Goal: Communication & Community: Connect with others

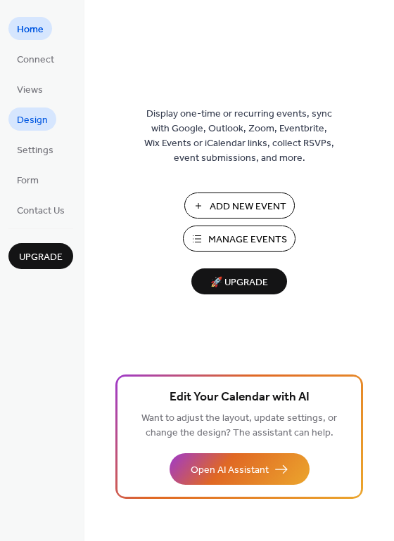
click at [32, 120] on span "Design" at bounding box center [32, 120] width 31 height 15
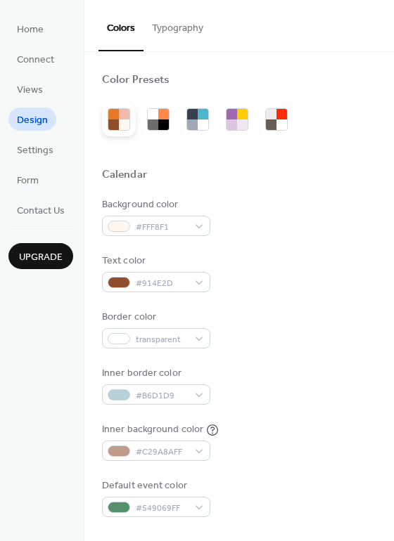
click at [124, 118] on div at bounding box center [124, 114] width 11 height 11
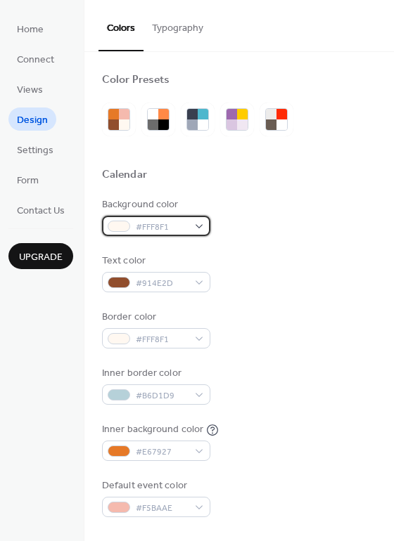
click at [169, 226] on span "#FFF8F1" at bounding box center [162, 227] width 52 height 15
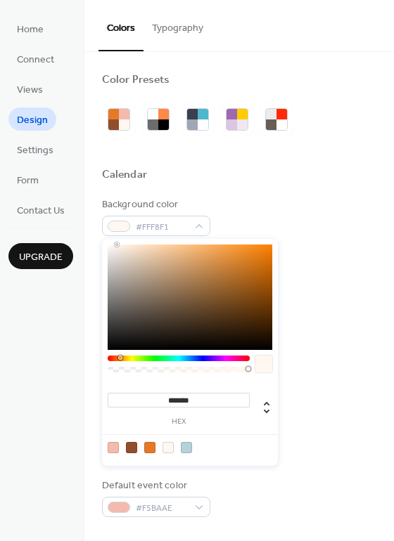
click at [257, 188] on div at bounding box center [239, 191] width 274 height 11
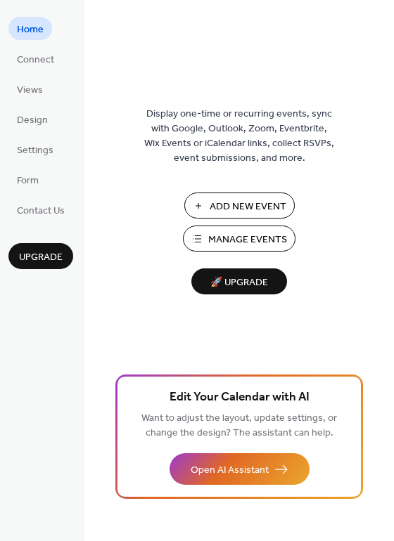
click at [37, 116] on span "Design" at bounding box center [32, 120] width 31 height 15
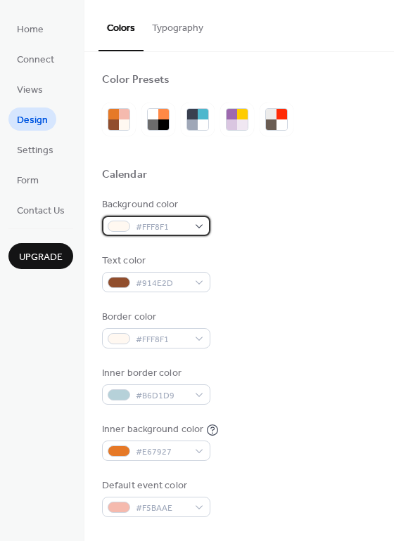
click at [168, 221] on span "#FFF8F1" at bounding box center [162, 227] width 52 height 15
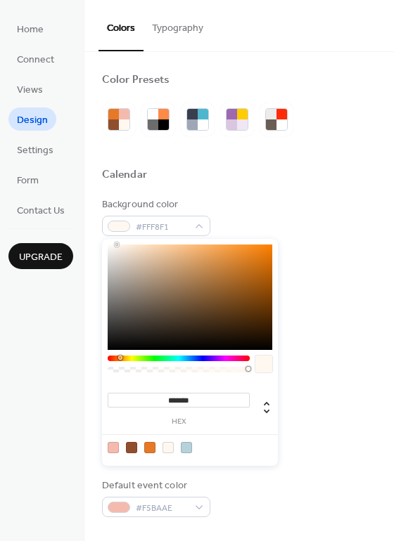
click at [224, 202] on div "Background color #FFF8F1" at bounding box center [239, 217] width 274 height 39
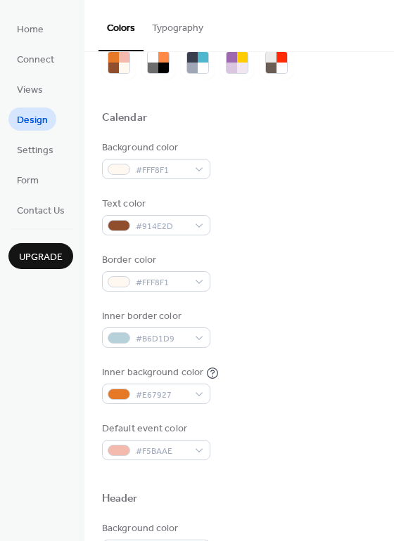
scroll to position [94, 0]
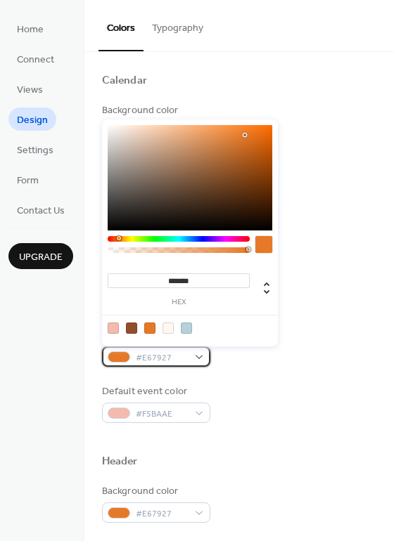
click at [148, 356] on span "#E67927" at bounding box center [162, 358] width 52 height 15
click at [131, 328] on div at bounding box center [131, 328] width 11 height 11
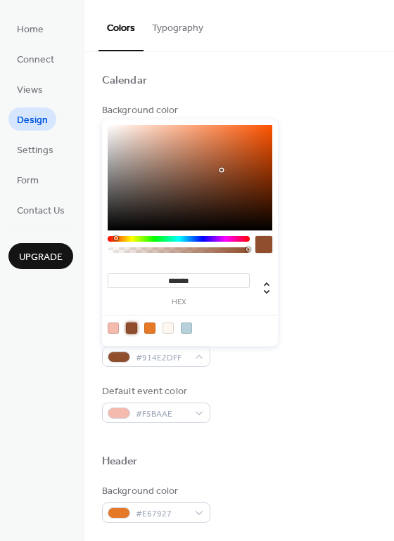
click at [188, 282] on input "*******" at bounding box center [179, 280] width 142 height 15
paste input
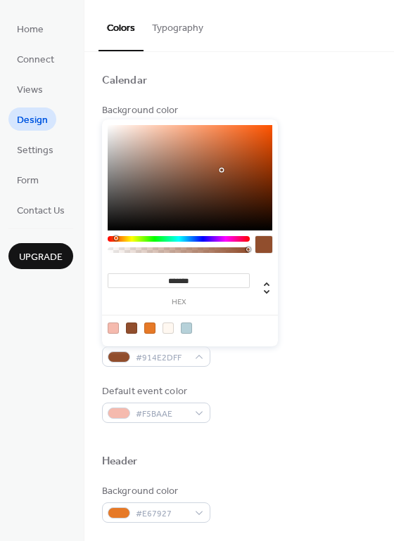
type input "******"
click at [240, 75] on div "Calendar" at bounding box center [239, 83] width 274 height 18
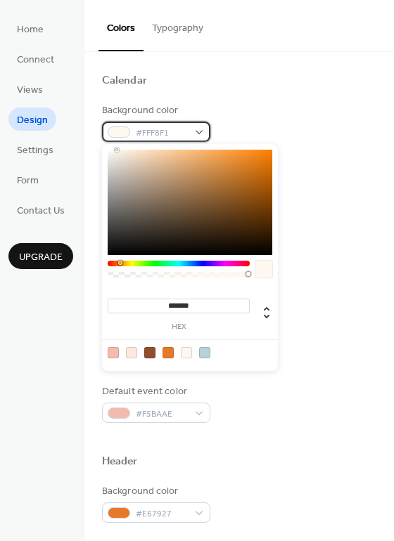
click at [159, 131] on span "#FFF8F1" at bounding box center [162, 133] width 52 height 15
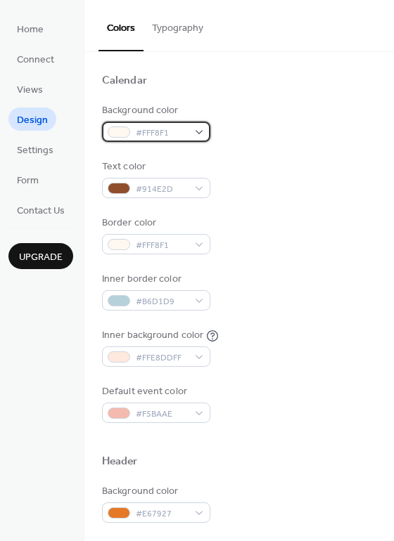
click at [159, 131] on span "#FFF8F1" at bounding box center [162, 133] width 52 height 15
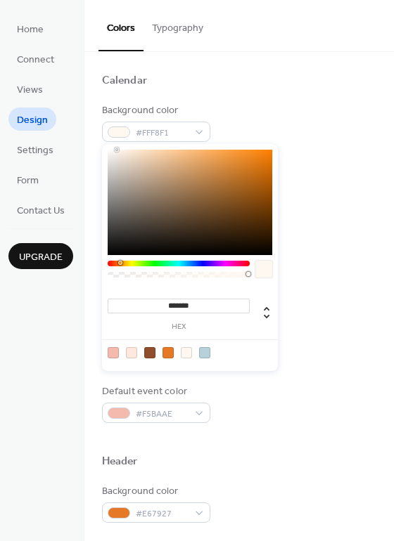
click at [194, 309] on input "*******" at bounding box center [179, 306] width 142 height 15
paste input
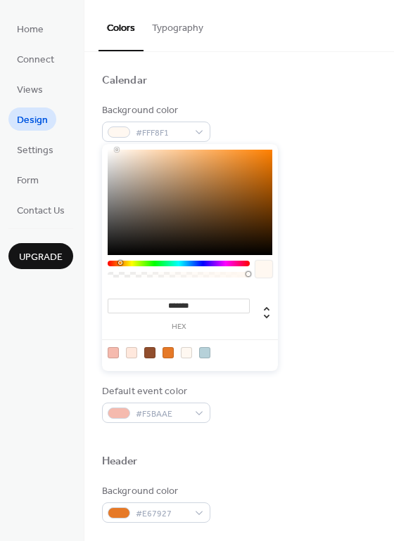
type input "******"
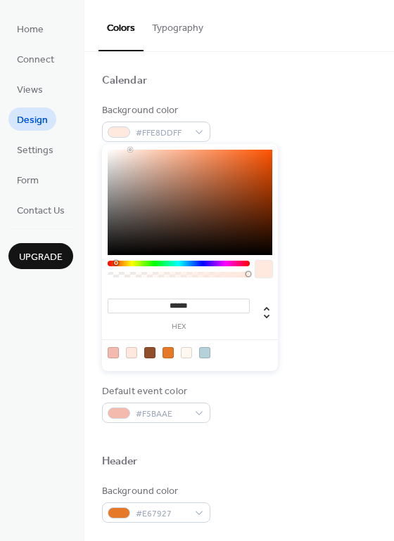
click at [294, 82] on div "Calendar" at bounding box center [239, 83] width 274 height 18
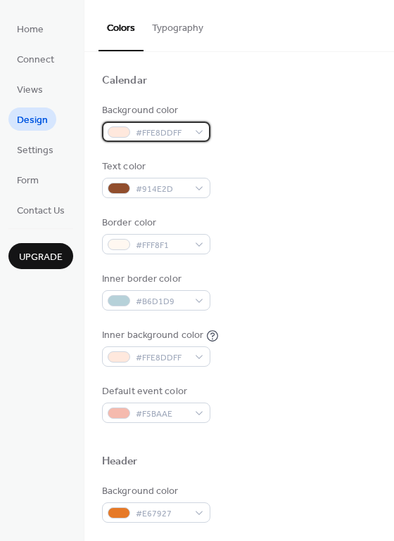
click at [157, 131] on span "#FFE8DDFF" at bounding box center [162, 133] width 52 height 15
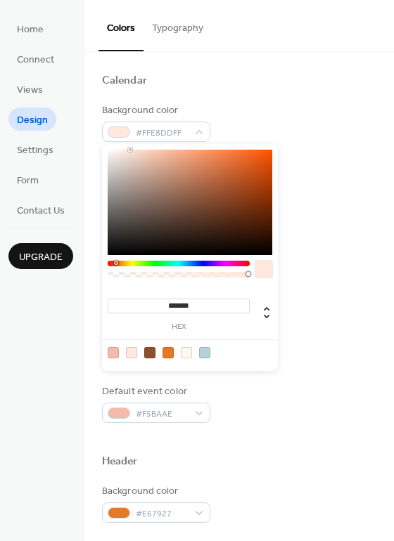
type input "*******"
drag, startPoint x: 117, startPoint y: 156, endPoint x: 101, endPoint y: 141, distance: 22.4
click at [101, 141] on body "Home Connect Views Design Settings Form Contact Us Upgrade Design Upgrade Color…" at bounding box center [197, 270] width 394 height 541
click at [275, 120] on div "Background color #FFFFFFFF" at bounding box center [239, 122] width 274 height 39
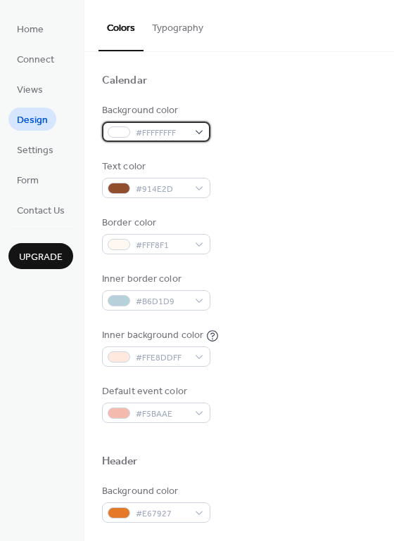
click at [173, 130] on span "#FFFFFFFF" at bounding box center [162, 133] width 52 height 15
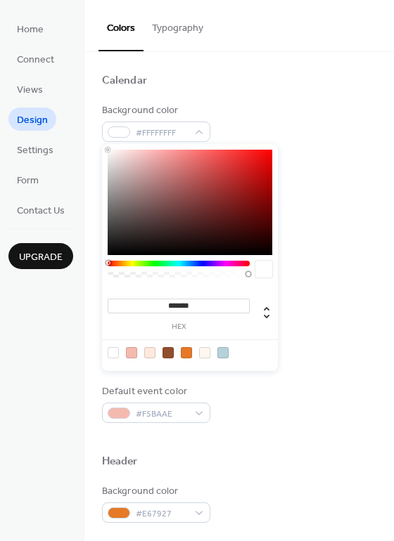
click at [179, 300] on input "*******" at bounding box center [179, 306] width 142 height 15
paste input
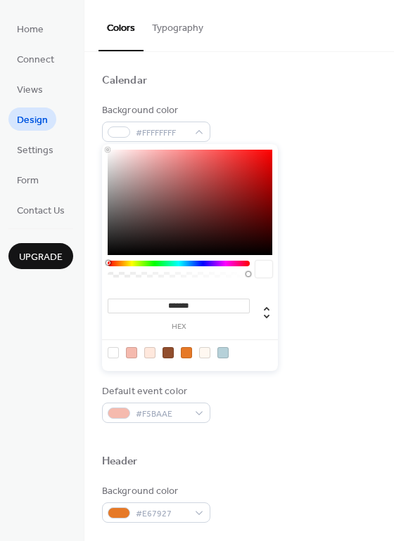
type input "******"
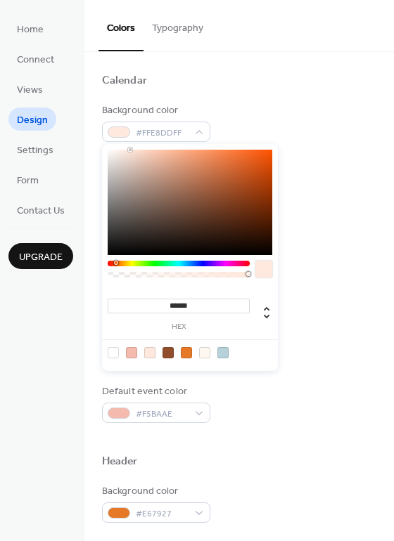
click at [280, 94] on div at bounding box center [239, 97] width 274 height 11
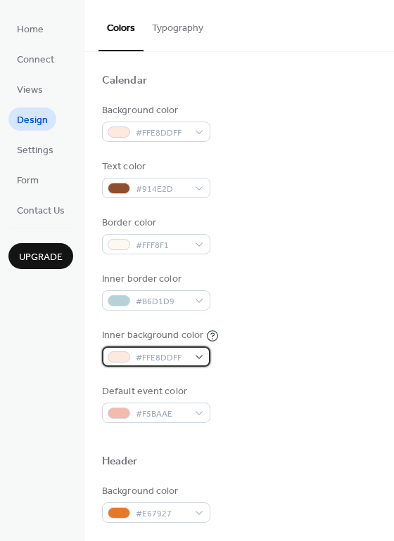
click at [146, 351] on span "#FFE8DDFF" at bounding box center [162, 358] width 52 height 15
click at [115, 356] on div at bounding box center [119, 357] width 22 height 11
click at [159, 359] on span "#FFE8DDFF" at bounding box center [162, 358] width 52 height 15
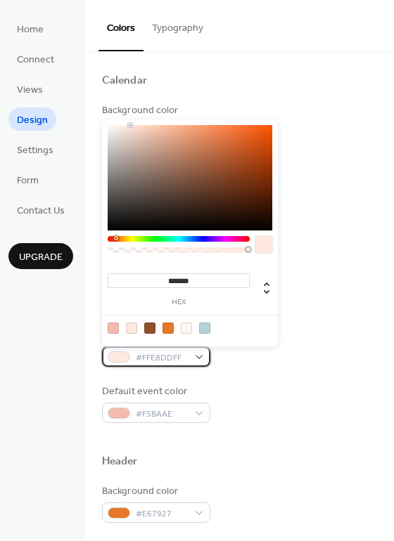
click at [160, 358] on span "#FFE8DDFF" at bounding box center [162, 358] width 52 height 15
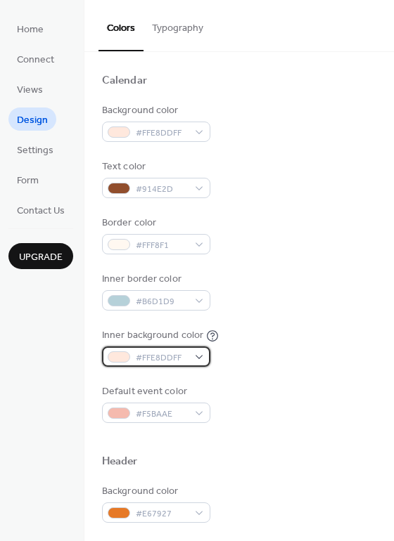
click at [162, 357] on span "#FFE8DDFF" at bounding box center [162, 358] width 52 height 15
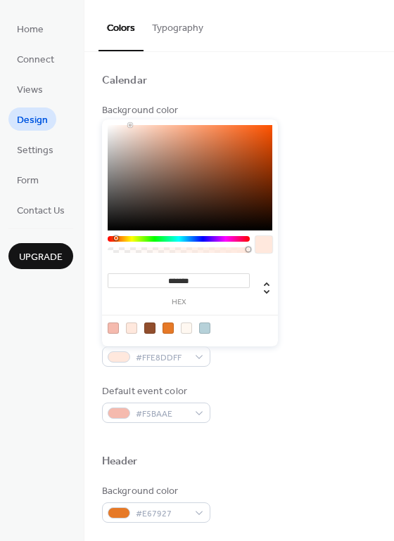
click at [186, 328] on div at bounding box center [186, 328] width 11 height 11
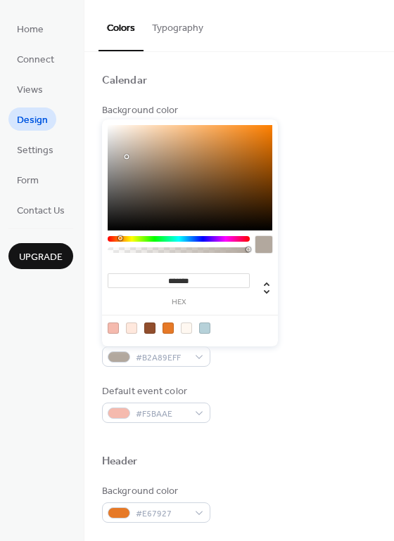
type input "*******"
click at [72, 82] on body "Home Connect Views Design Settings Form Contact Us Upgrade Design Upgrade Color…" at bounding box center [197, 270] width 394 height 541
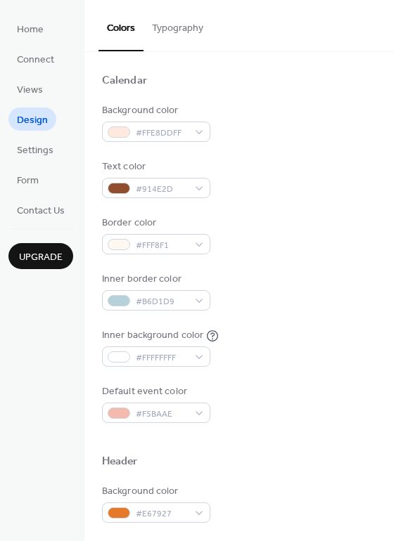
click at [318, 65] on div at bounding box center [239, 58] width 274 height 32
click at [179, 295] on span "#B6D1D9" at bounding box center [162, 302] width 52 height 15
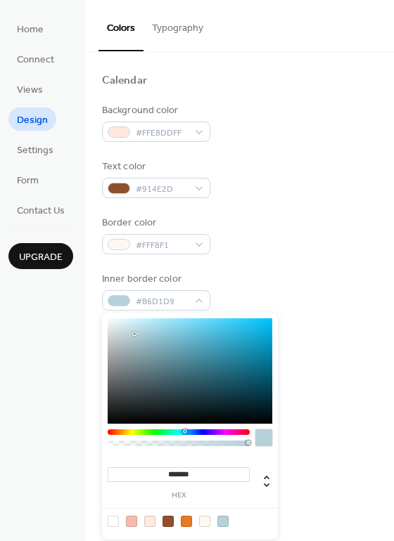
click at [118, 434] on div at bounding box center [179, 433] width 142 height 6
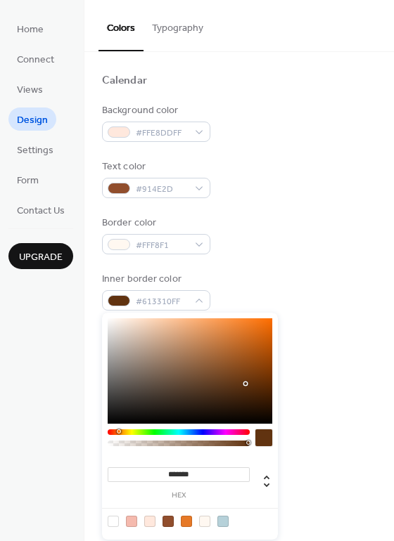
drag, startPoint x: 198, startPoint y: 368, endPoint x: 245, endPoint y: 379, distance: 48.4
click at [245, 384] on div at bounding box center [190, 370] width 165 height 105
click at [247, 367] on div at bounding box center [190, 370] width 165 height 105
click at [188, 358] on div at bounding box center [190, 370] width 165 height 105
click at [184, 328] on div at bounding box center [190, 370] width 165 height 105
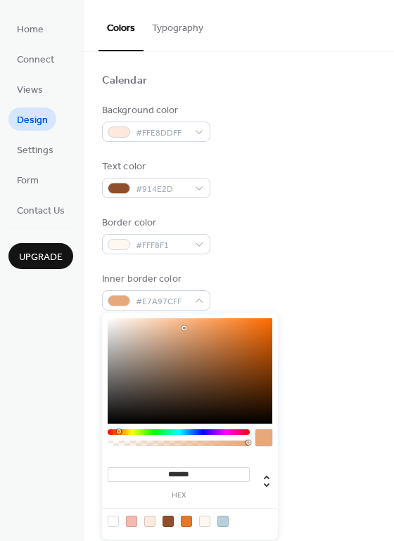
click at [115, 432] on div at bounding box center [179, 433] width 142 height 6
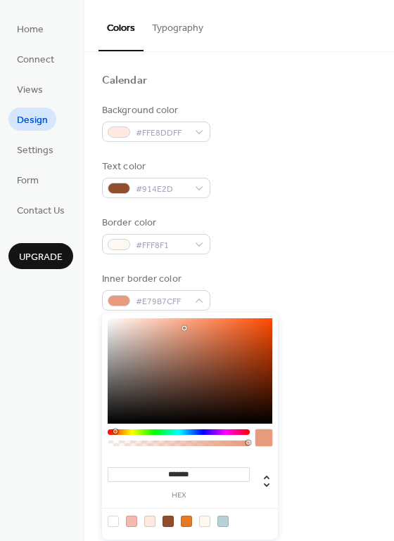
click at [115, 432] on div at bounding box center [115, 432] width 4 height 4
click at [164, 334] on div at bounding box center [190, 370] width 165 height 105
type input "*******"
click at [264, 234] on div "Border color #FFF8F1" at bounding box center [239, 235] width 274 height 39
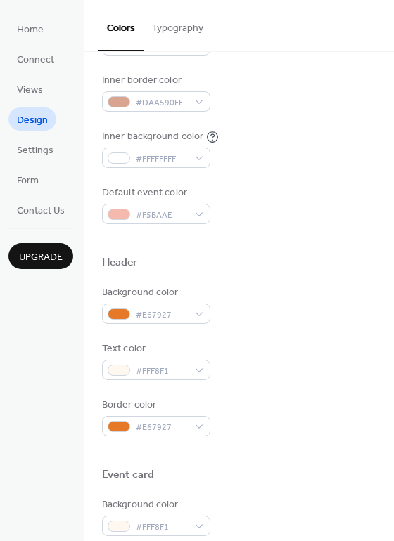
scroll to position [315, 0]
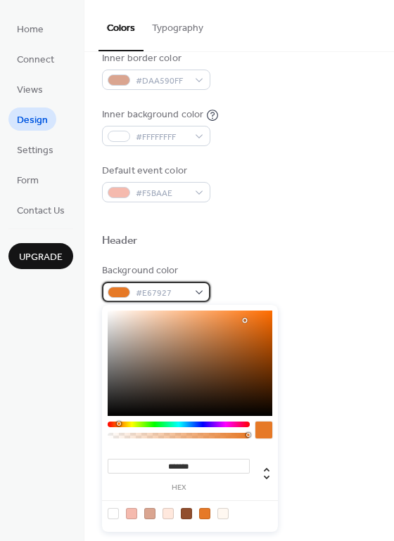
click at [183, 294] on span "#E67927" at bounding box center [162, 293] width 52 height 15
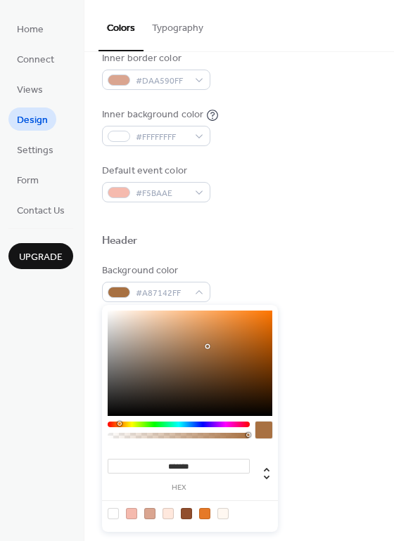
drag, startPoint x: 146, startPoint y: 338, endPoint x: 207, endPoint y: 347, distance: 61.7
click at [207, 347] on div at bounding box center [190, 363] width 165 height 105
click at [214, 350] on div at bounding box center [190, 363] width 165 height 105
click at [216, 335] on div at bounding box center [190, 363] width 165 height 105
click at [181, 508] on span at bounding box center [186, 513] width 11 height 11
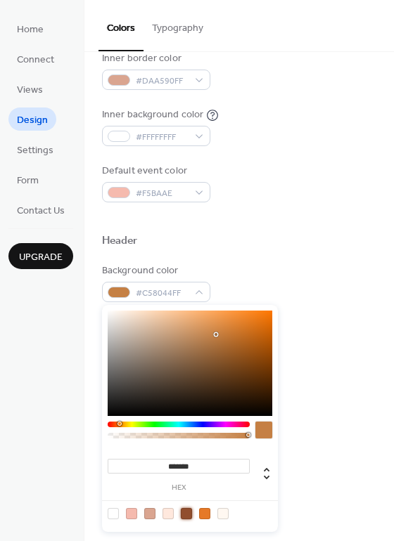
click at [183, 511] on div at bounding box center [186, 513] width 11 height 11
type input "*******"
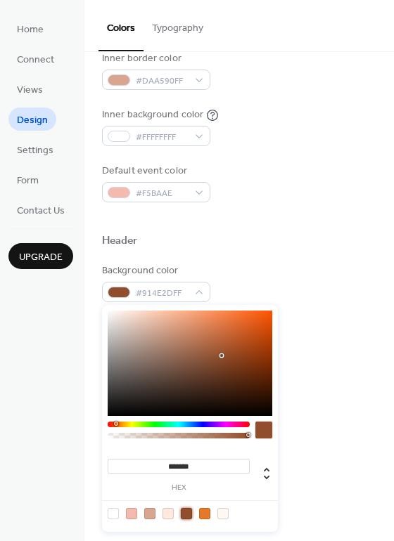
click at [188, 513] on div at bounding box center [186, 513] width 11 height 11
click at [280, 249] on div "Header" at bounding box center [239, 243] width 274 height 18
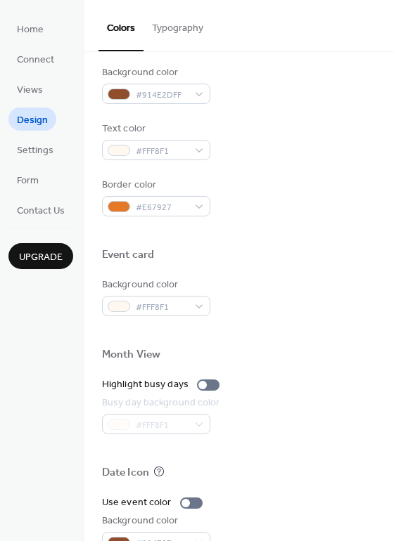
scroll to position [600, 0]
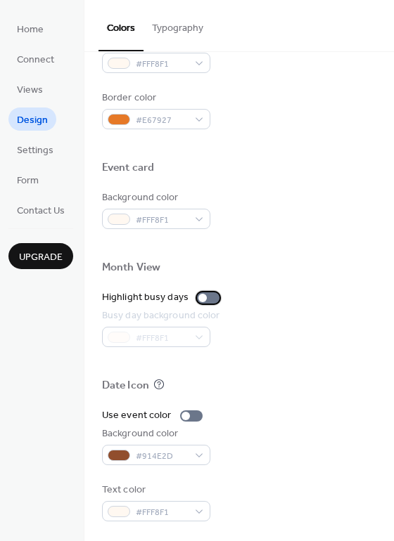
click at [208, 297] on div at bounding box center [208, 297] width 22 height 11
click at [210, 297] on div at bounding box center [214, 298] width 8 height 8
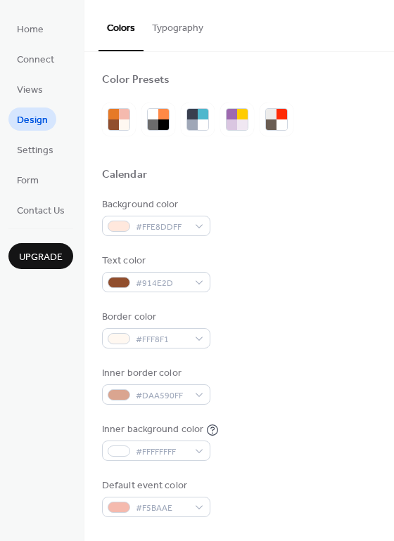
scroll to position [1, 0]
click at [49, 146] on span "Settings" at bounding box center [35, 150] width 37 height 15
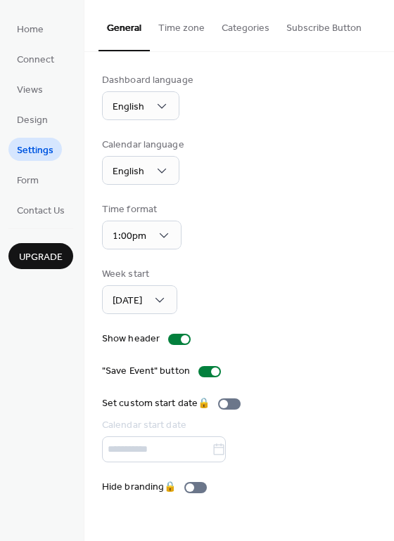
click at [49, 146] on span "Settings" at bounding box center [35, 150] width 37 height 15
click at [36, 177] on span "Form" at bounding box center [28, 181] width 22 height 15
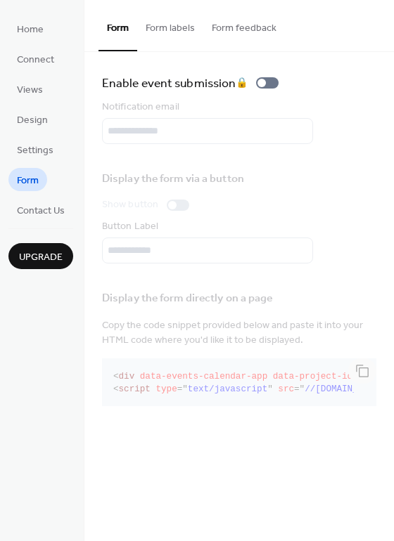
click at [27, 181] on span "Form" at bounding box center [28, 181] width 22 height 15
click at [41, 86] on span "Views" at bounding box center [30, 90] width 26 height 15
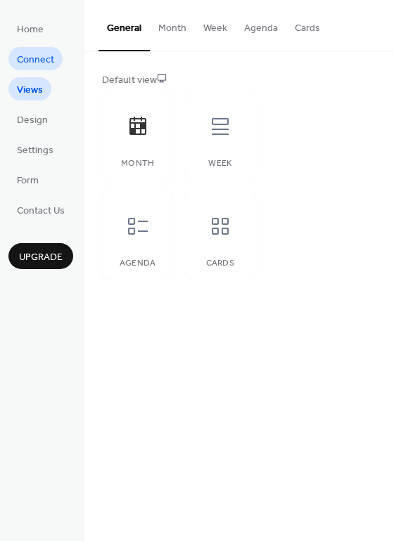
click at [33, 59] on span "Connect" at bounding box center [35, 60] width 37 height 15
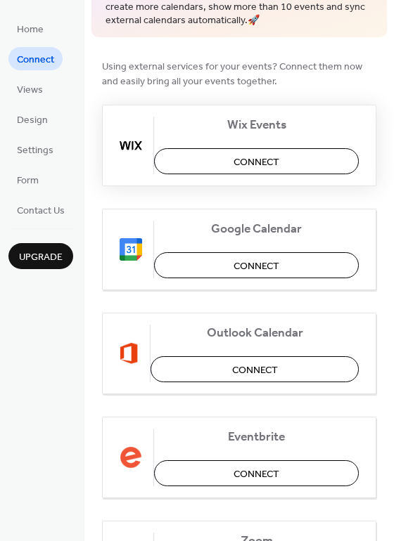
scroll to position [141, 0]
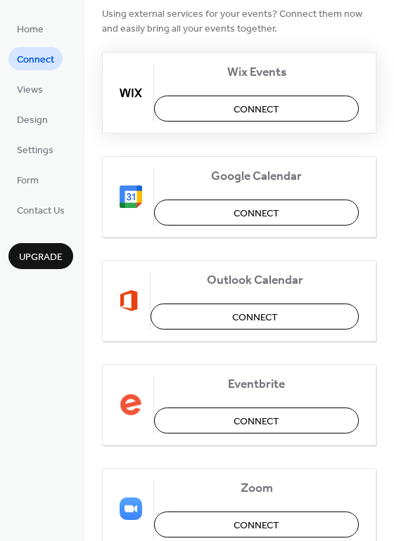
click at [219, 211] on button "Connect" at bounding box center [256, 213] width 205 height 26
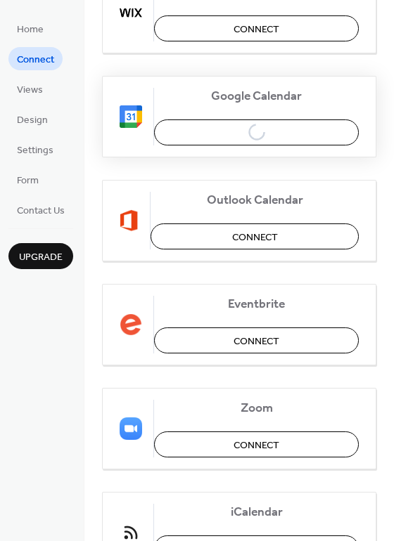
scroll to position [298, 0]
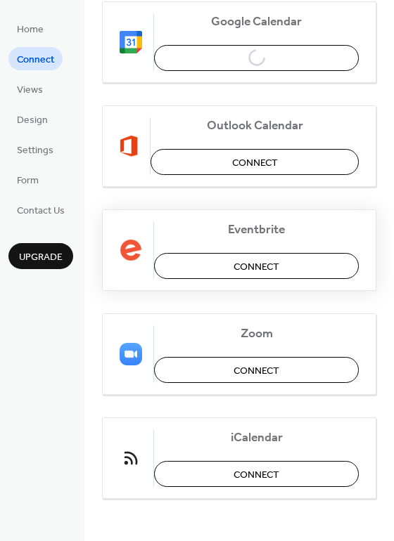
click at [225, 273] on button "Connect" at bounding box center [256, 266] width 205 height 26
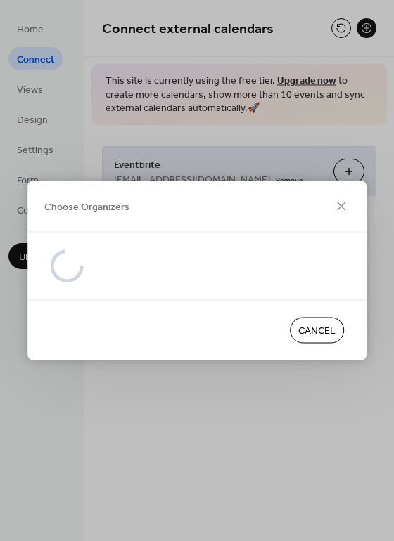
scroll to position [0, 0]
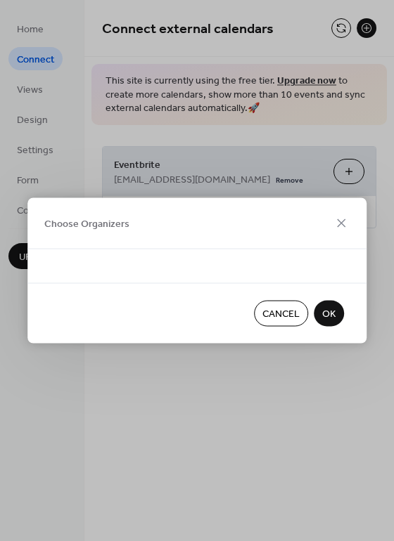
click at [281, 268] on div at bounding box center [197, 274] width 294 height 17
click at [328, 307] on span "OK" at bounding box center [328, 314] width 13 height 15
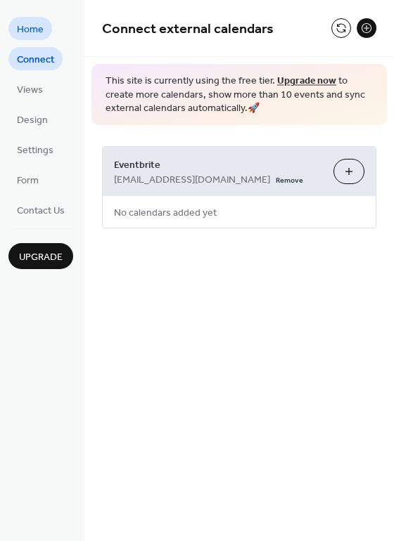
click at [39, 28] on span "Home" at bounding box center [30, 29] width 27 height 15
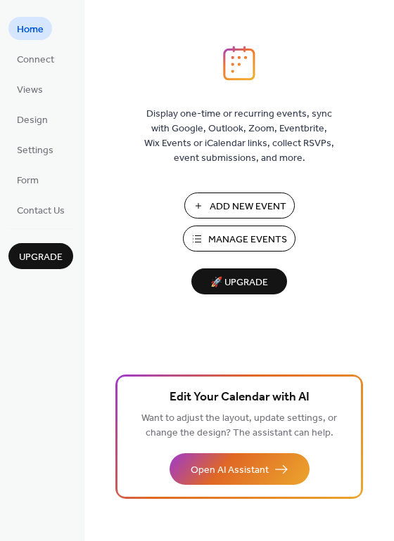
click at [243, 200] on span "Add New Event" at bounding box center [248, 207] width 77 height 15
click at [56, 54] on link "Connect" at bounding box center [35, 58] width 54 height 23
click at [46, 56] on span "Connect" at bounding box center [35, 60] width 37 height 15
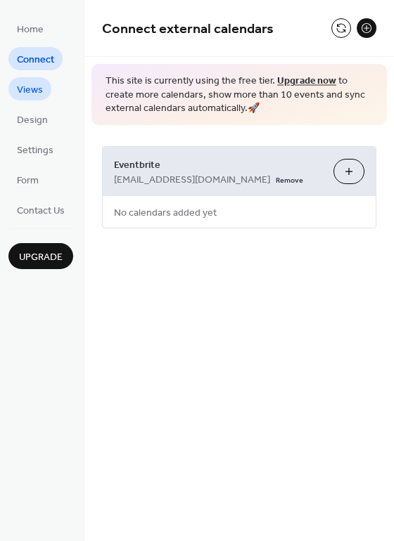
click at [46, 86] on link "Views" at bounding box center [29, 88] width 43 height 23
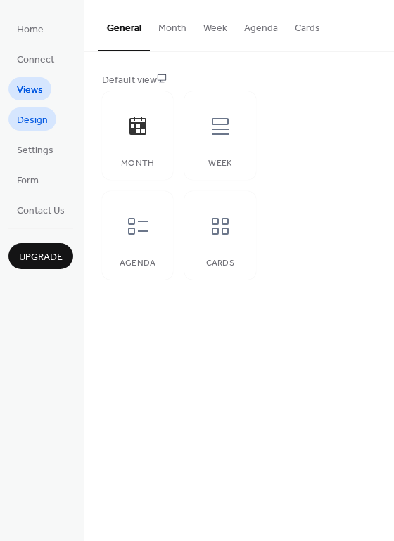
click at [39, 121] on span "Design" at bounding box center [32, 120] width 31 height 15
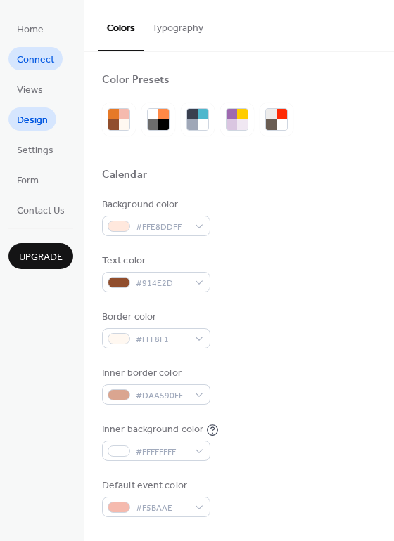
click at [38, 53] on span "Connect" at bounding box center [35, 60] width 37 height 15
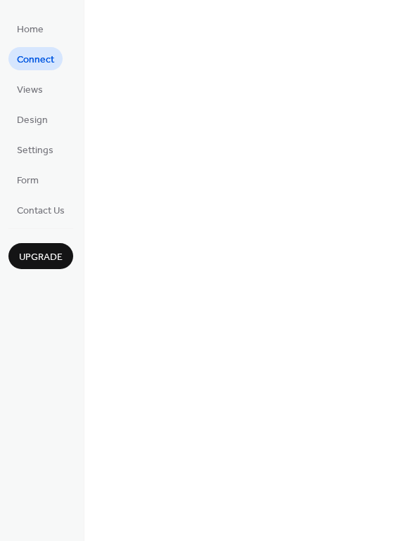
click at [35, 53] on span "Connect" at bounding box center [35, 60] width 37 height 15
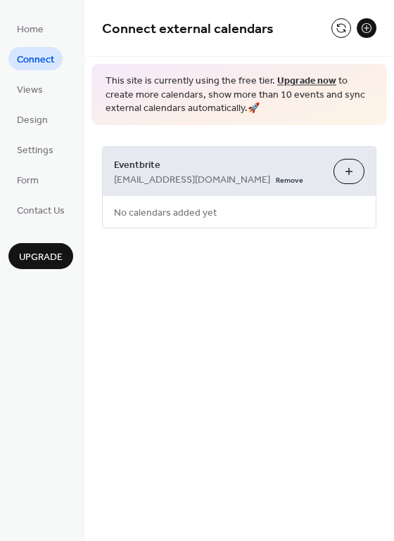
click at [356, 172] on button "Choose Organizers" at bounding box center [348, 171] width 31 height 25
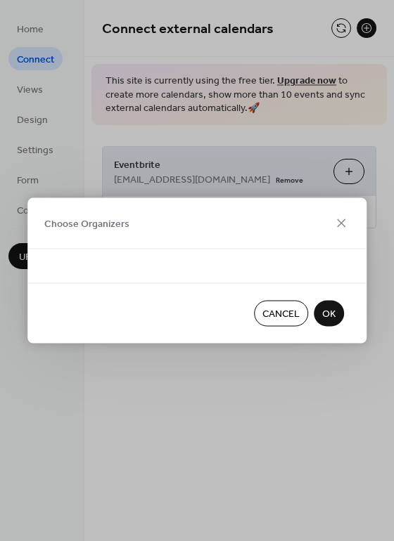
click at [340, 311] on button "OK" at bounding box center [329, 314] width 30 height 26
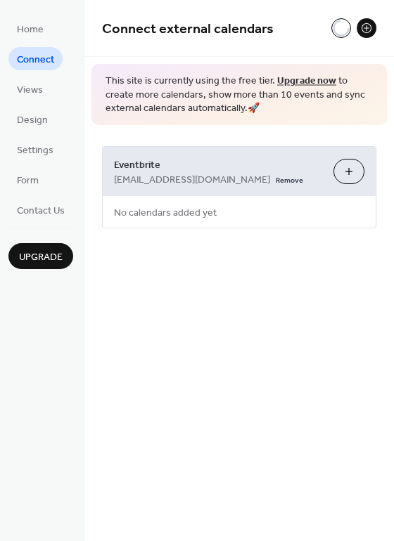
click at [181, 212] on span "No calendars added yet" at bounding box center [165, 213] width 125 height 32
click at [213, 30] on span "Connect external calendars" at bounding box center [188, 28] width 172 height 27
click at [337, 30] on button at bounding box center [341, 28] width 20 height 20
